Goal: Task Accomplishment & Management: Manage account settings

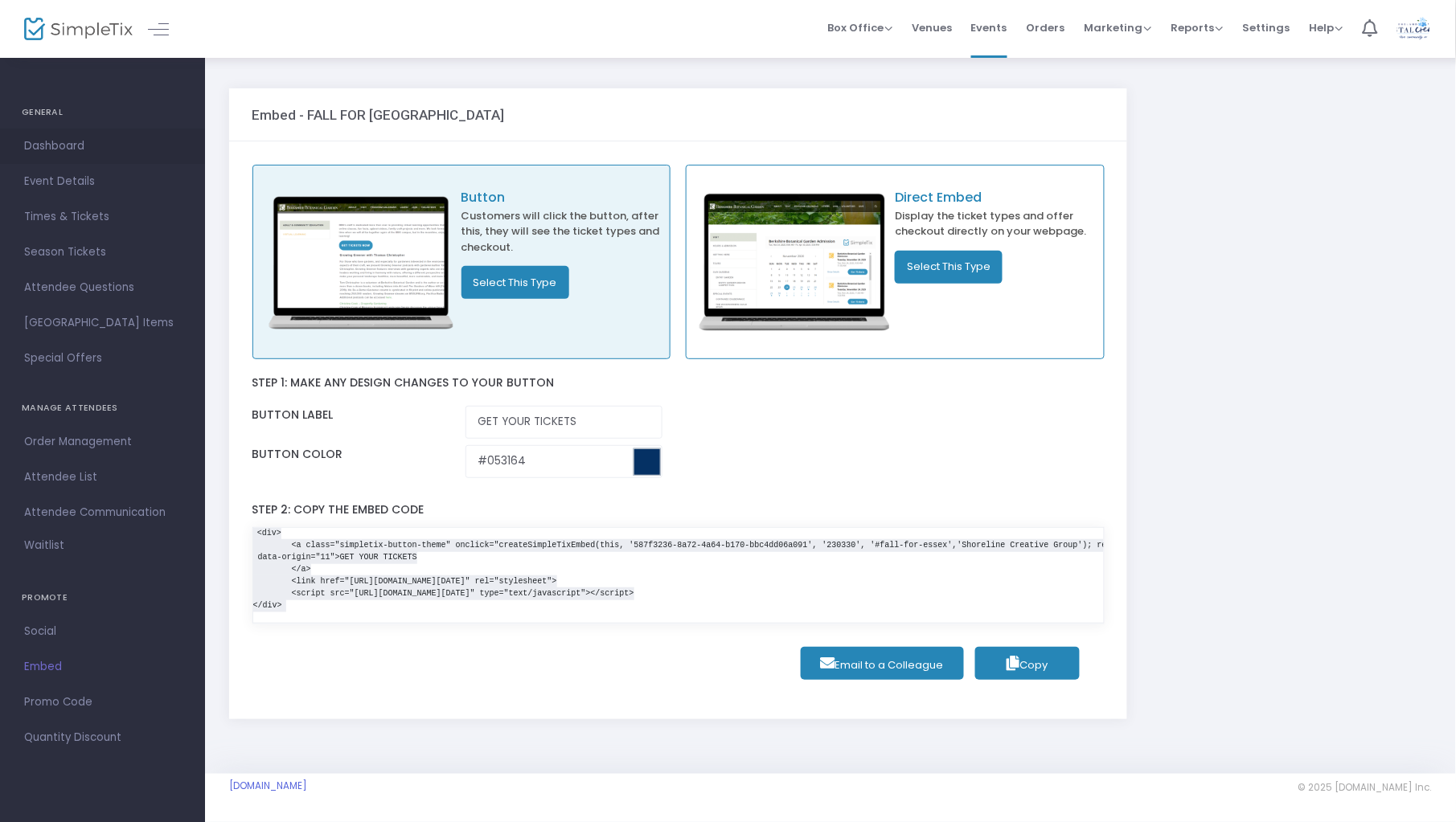
click at [80, 154] on span "Dashboard" at bounding box center [102, 147] width 157 height 21
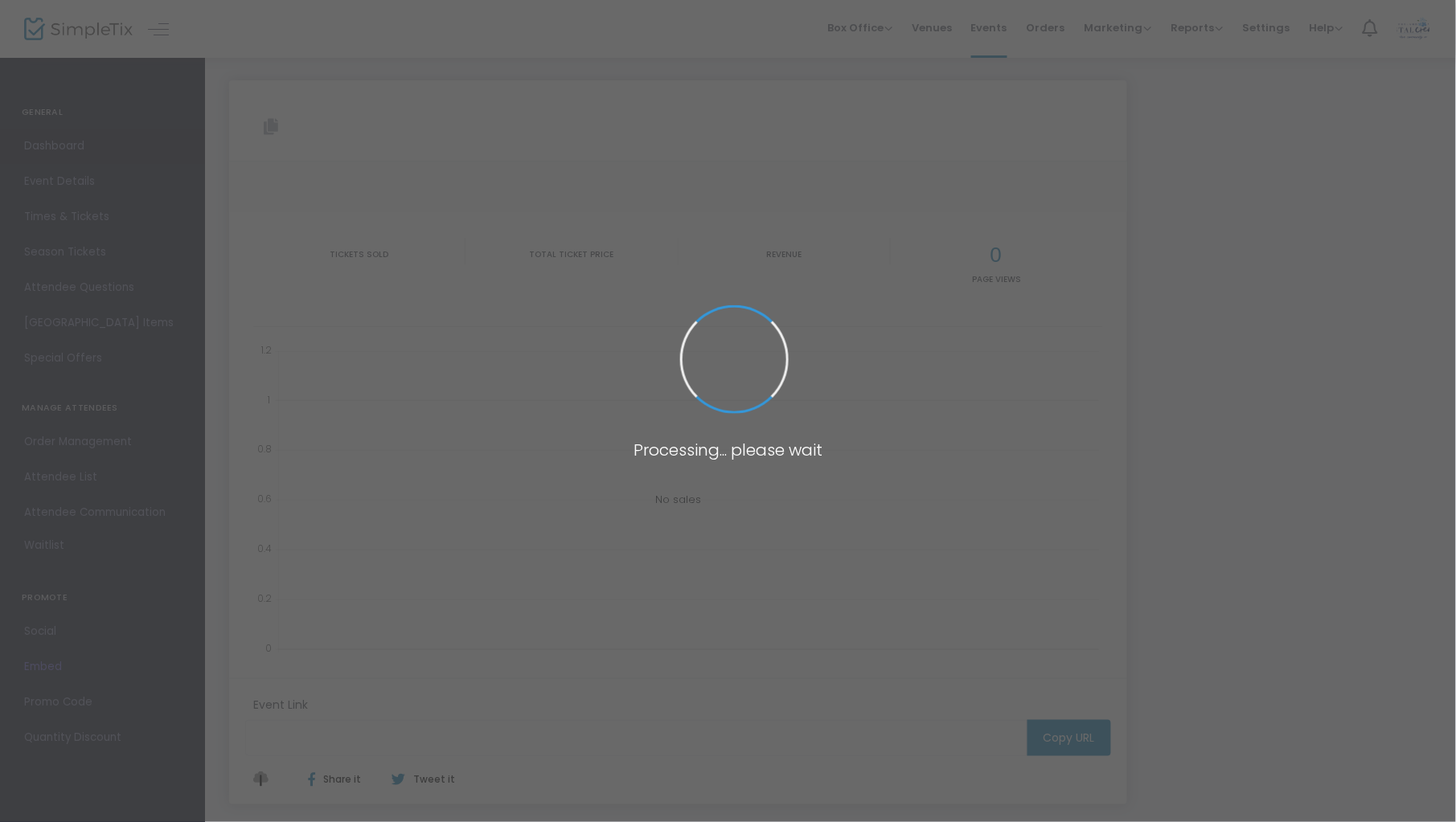
type input "[URL][DOMAIN_NAME]"
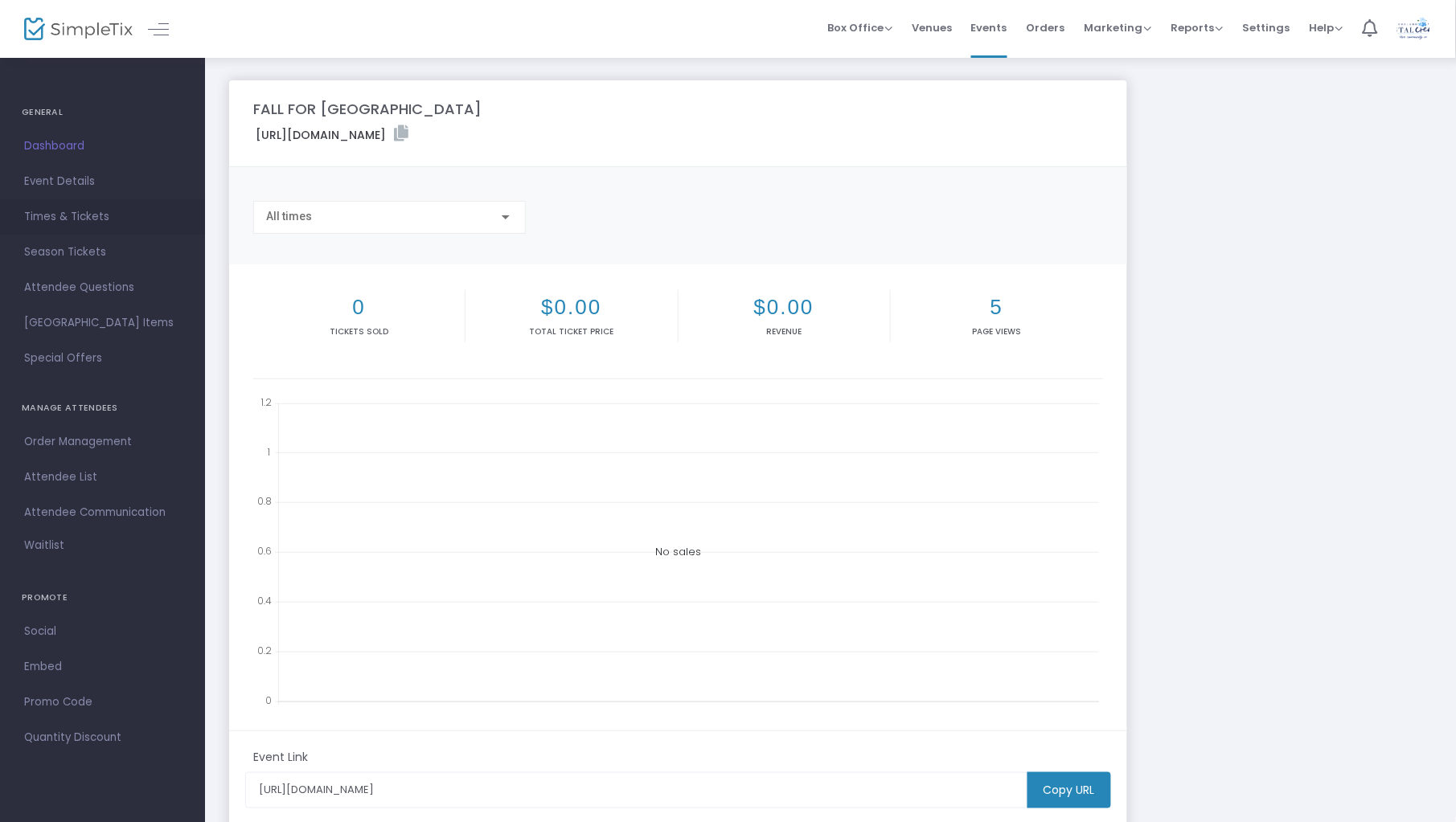
click at [106, 217] on span "Times & Tickets" at bounding box center [102, 217] width 157 height 21
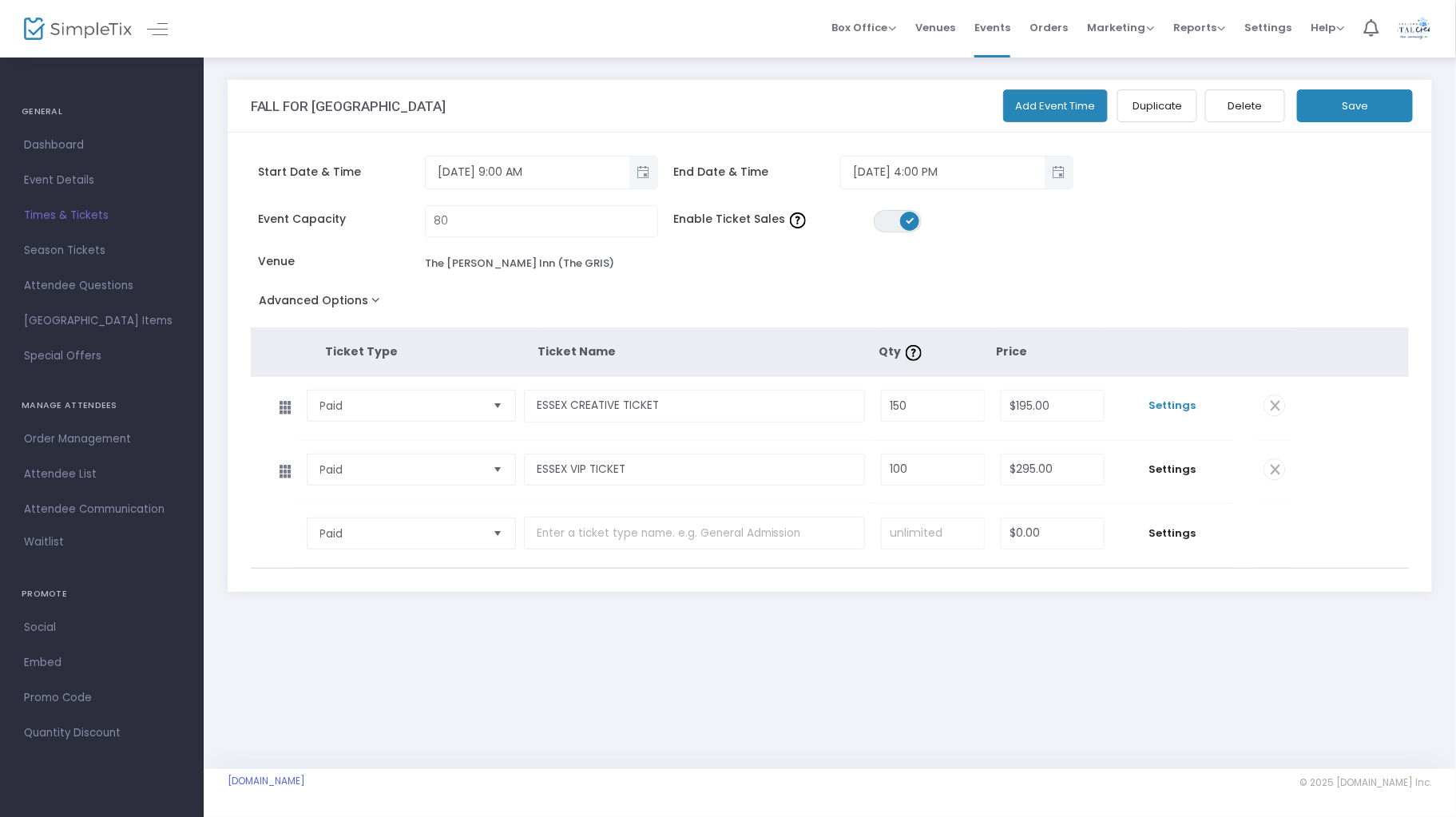
click at [1178, 406] on span "Settings" at bounding box center [1172, 405] width 104 height 16
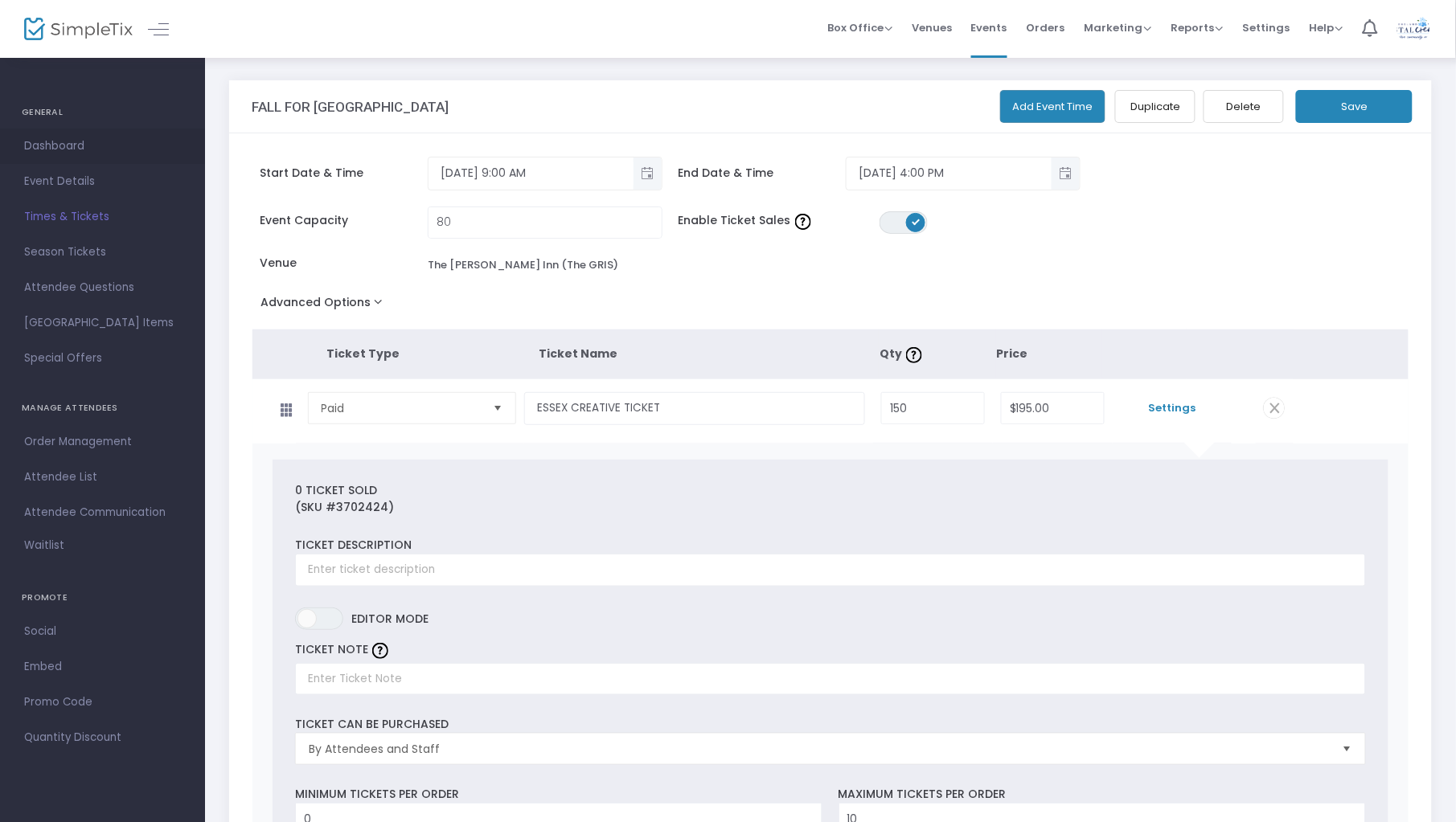
click at [65, 140] on span "Dashboard" at bounding box center [102, 147] width 157 height 21
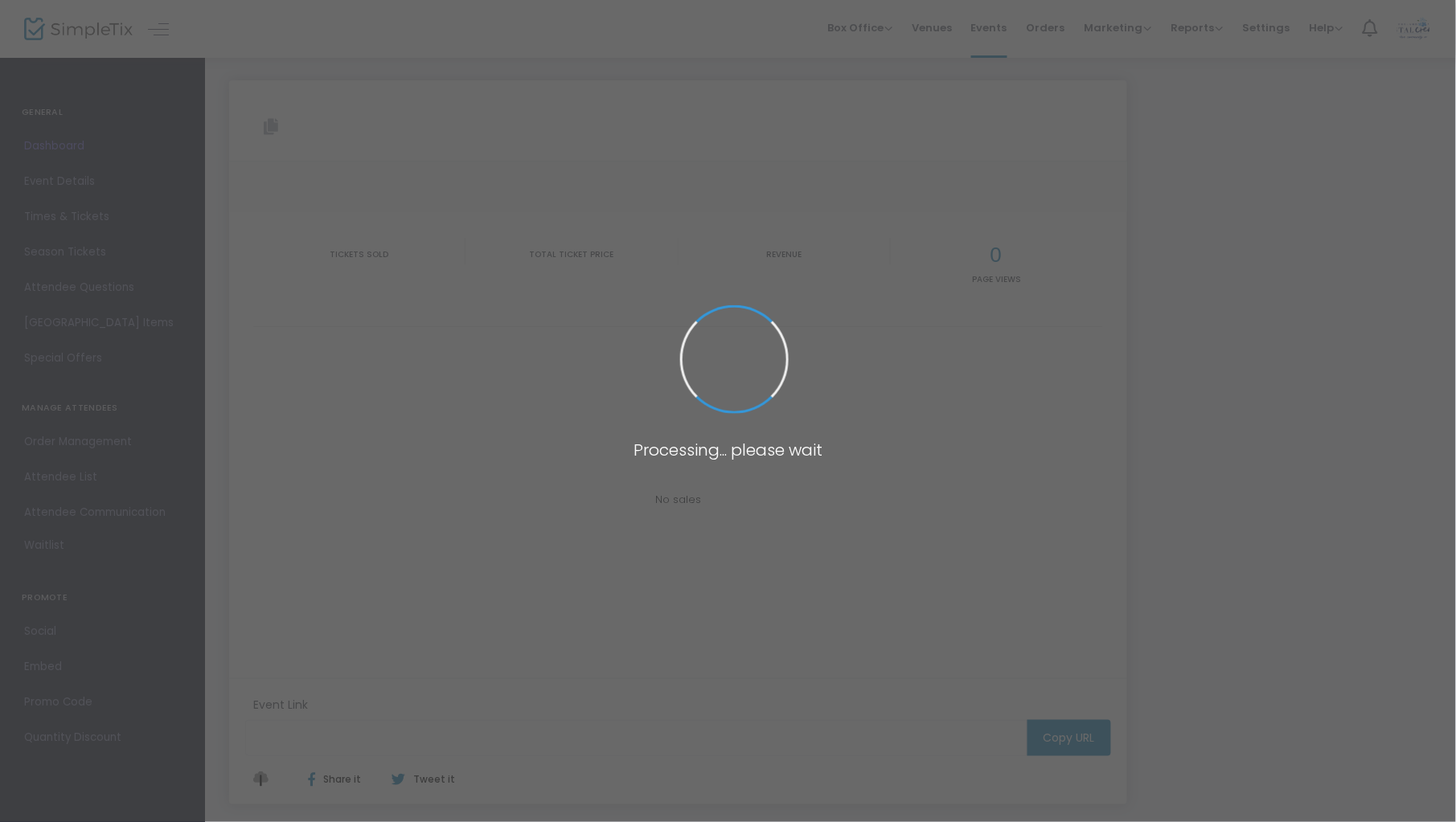
type input "[URL][DOMAIN_NAME]"
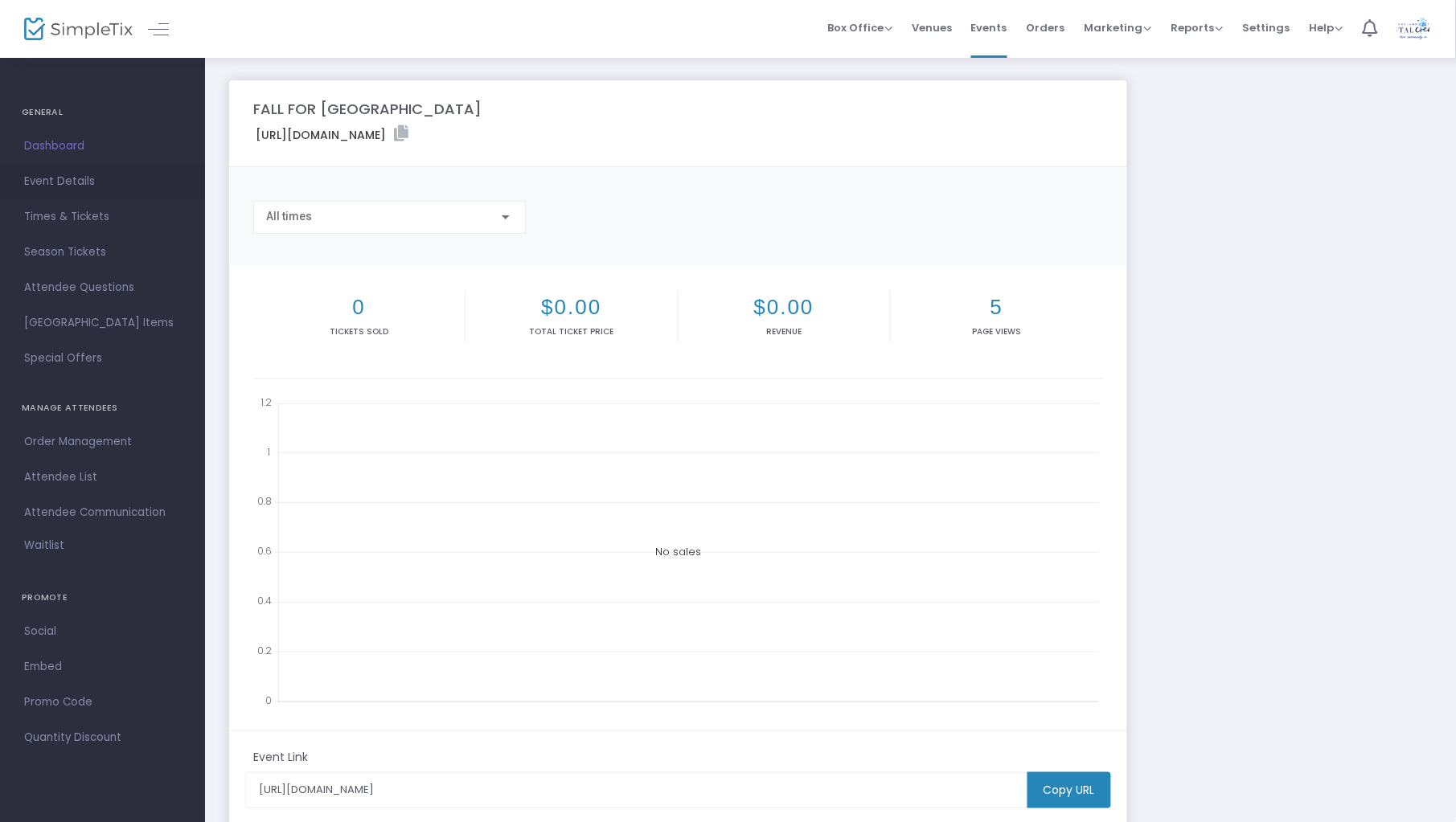
click at [94, 188] on span "Event Details" at bounding box center [102, 181] width 157 height 21
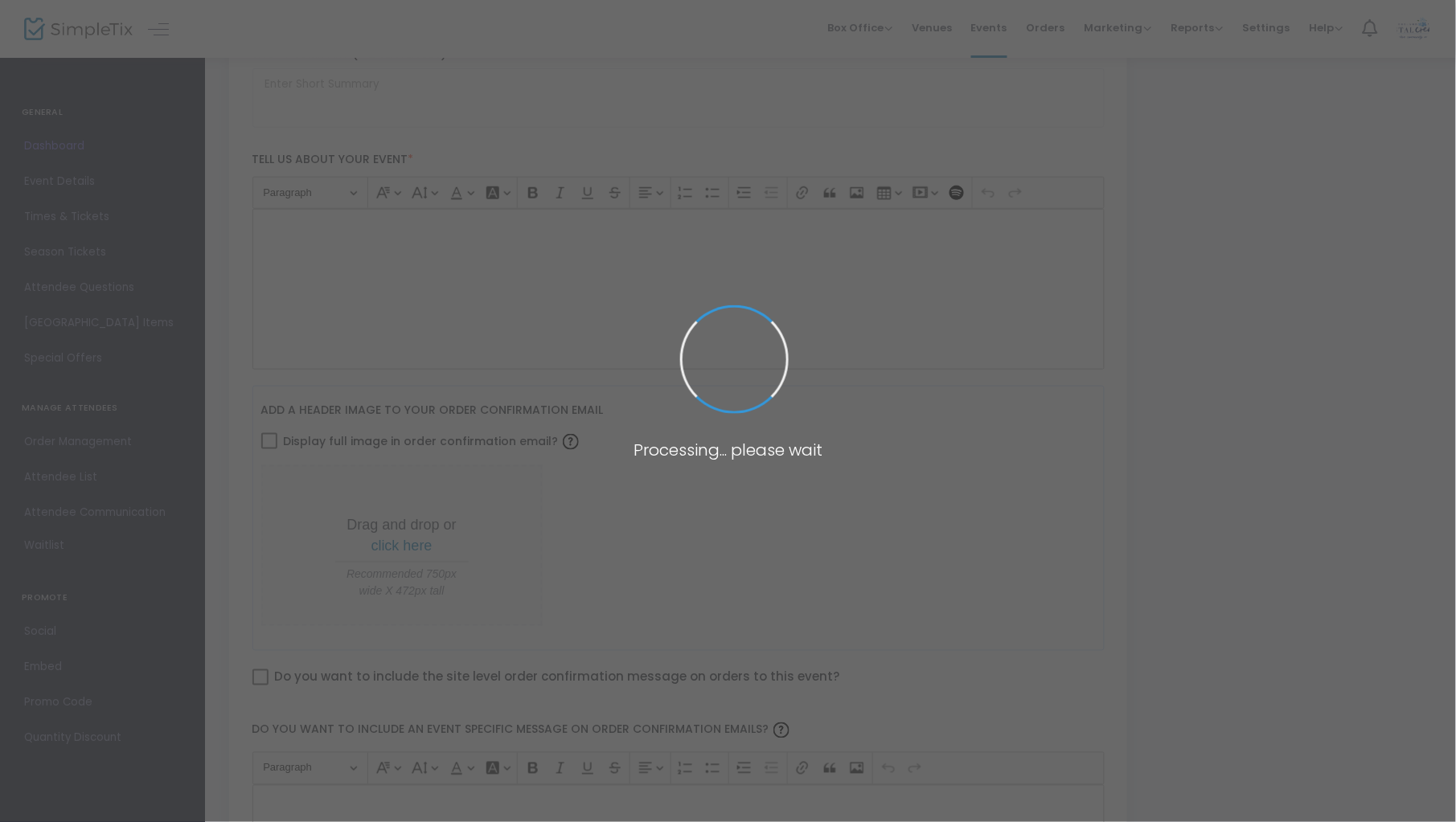
scroll to position [408, 0]
click at [81, 214] on span at bounding box center [728, 411] width 1456 height 822
type input "FALL FOR [GEOGRAPHIC_DATA]"
type textarea "Spend a fall day in one of [GEOGRAPHIC_DATA]’s most charming towns surrounded b…"
type input "Register Now"
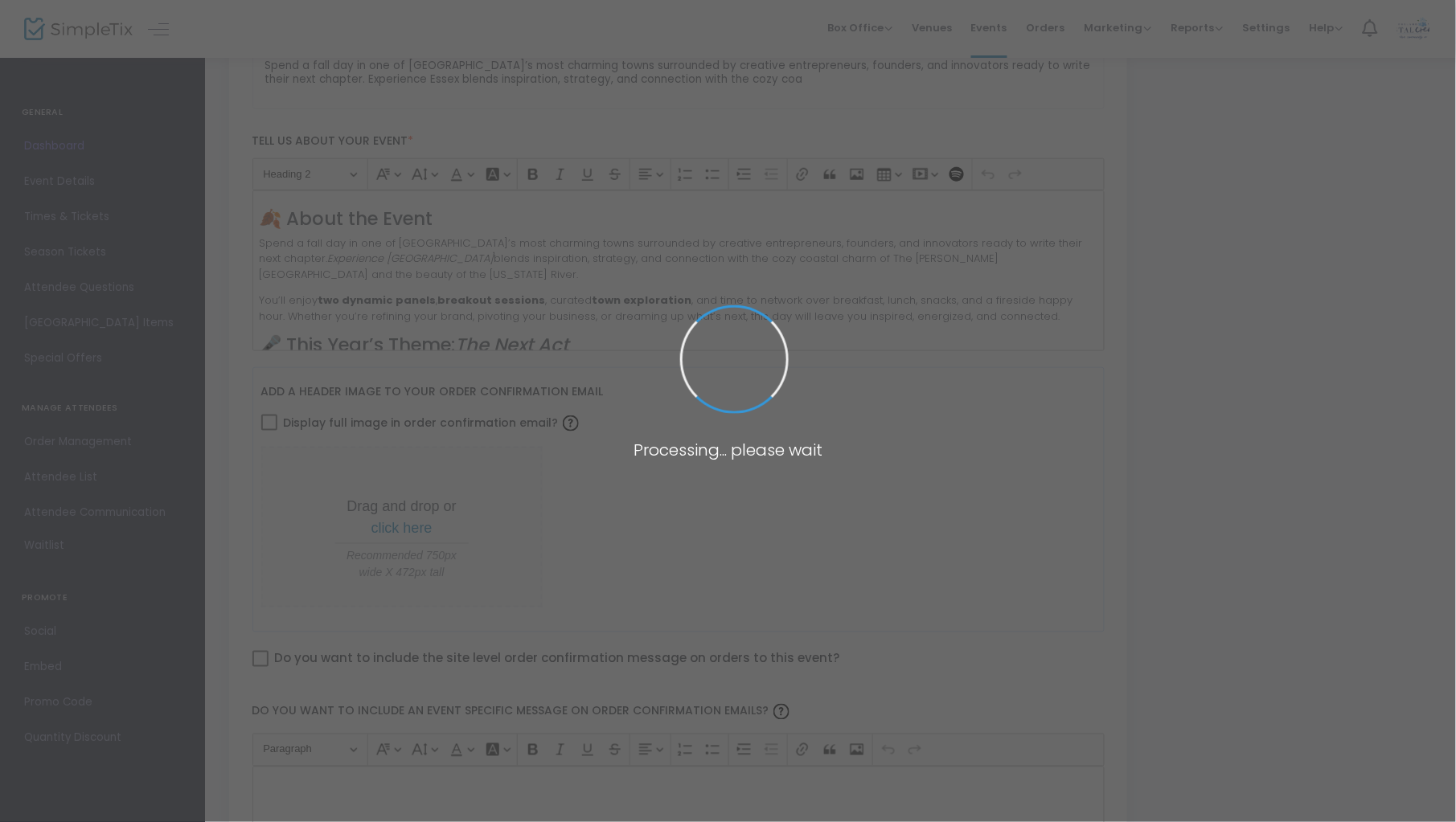
type input "The [PERSON_NAME] Inn (The GRIS)"
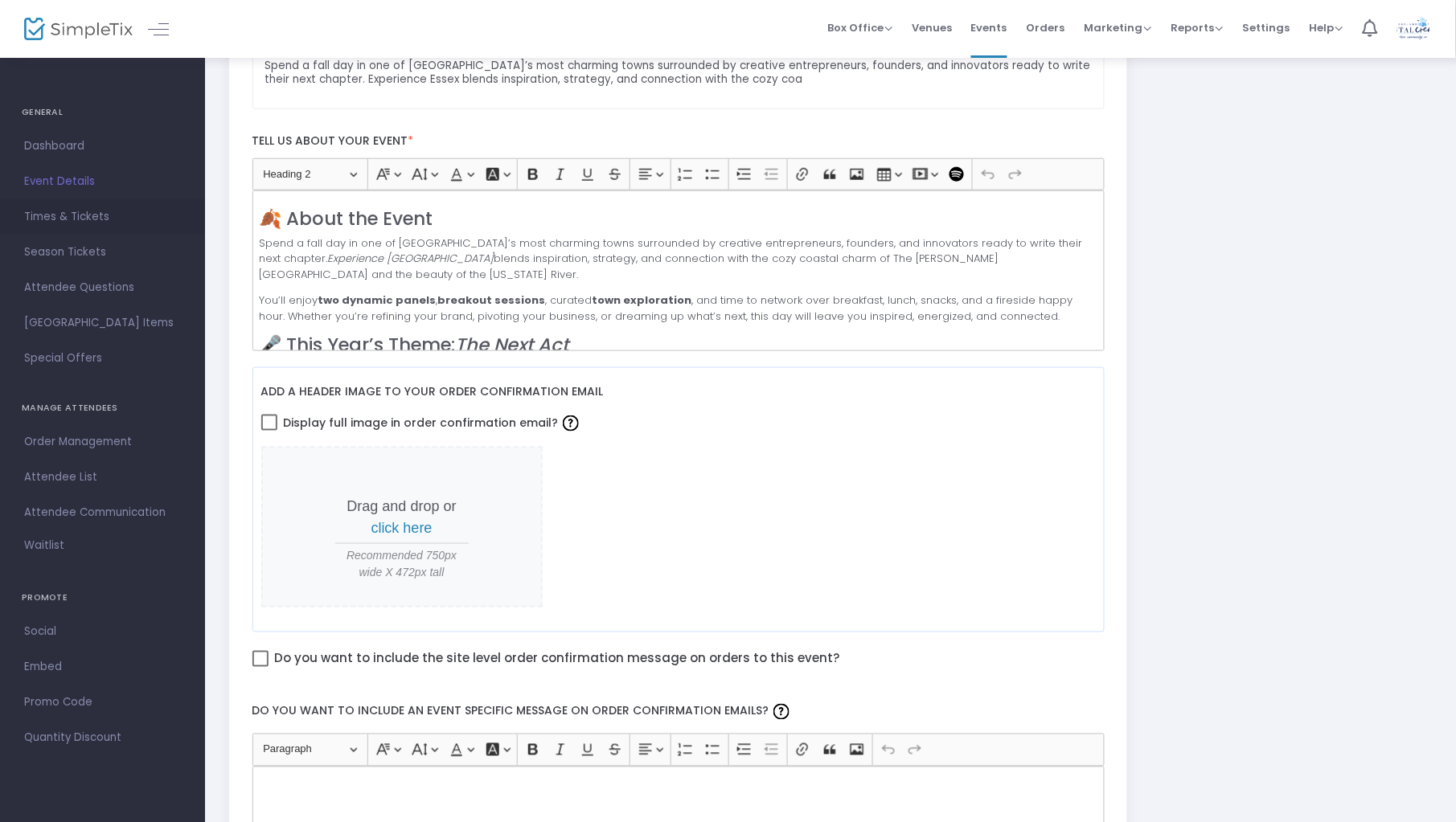
click at [78, 218] on span "Times & Tickets" at bounding box center [102, 217] width 157 height 21
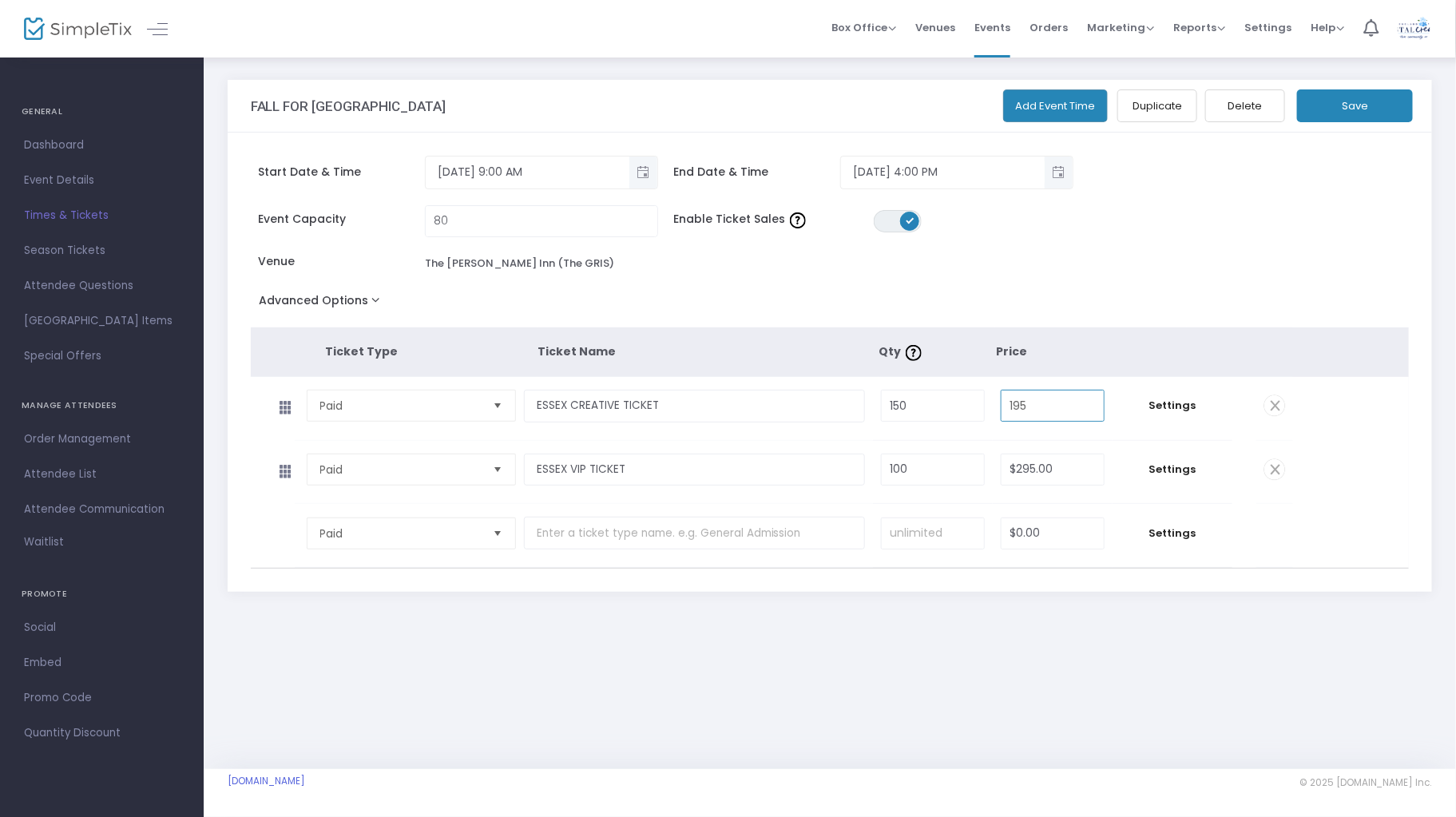
click at [1047, 406] on input "195" at bounding box center [1052, 405] width 102 height 30
type input "$165.00"
type input "$265.00"
click at [1361, 103] on button "Save" at bounding box center [1355, 106] width 116 height 33
click at [1161, 614] on div "FALL FOR ESSEX Add Event Time Duplicate Delete Save Start Date & Time [DATE] 9:…" at bounding box center [829, 347] width 1221 height 535
